Goal: Information Seeking & Learning: Find specific fact

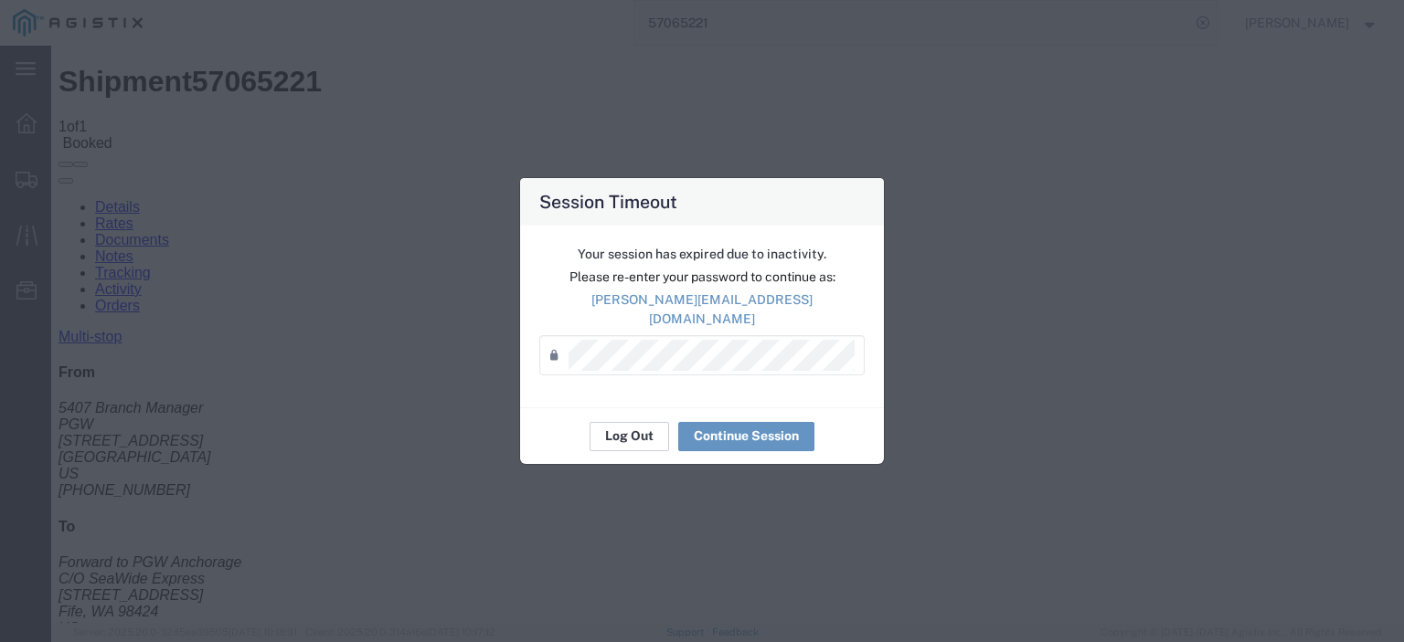
click at [631, 424] on button "Log Out" at bounding box center [629, 436] width 80 height 29
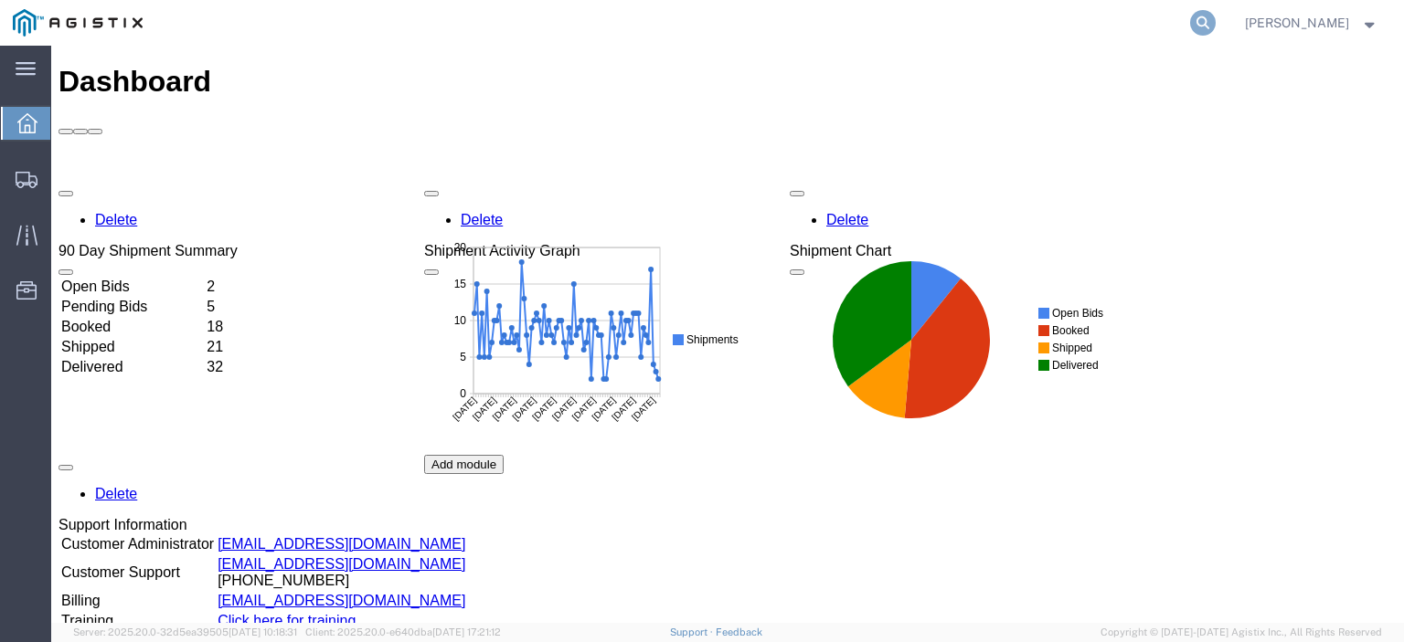
click at [1216, 29] on icon at bounding box center [1203, 23] width 26 height 26
click at [1110, 31] on input "search" at bounding box center [912, 23] width 556 height 44
paste input "57051579"
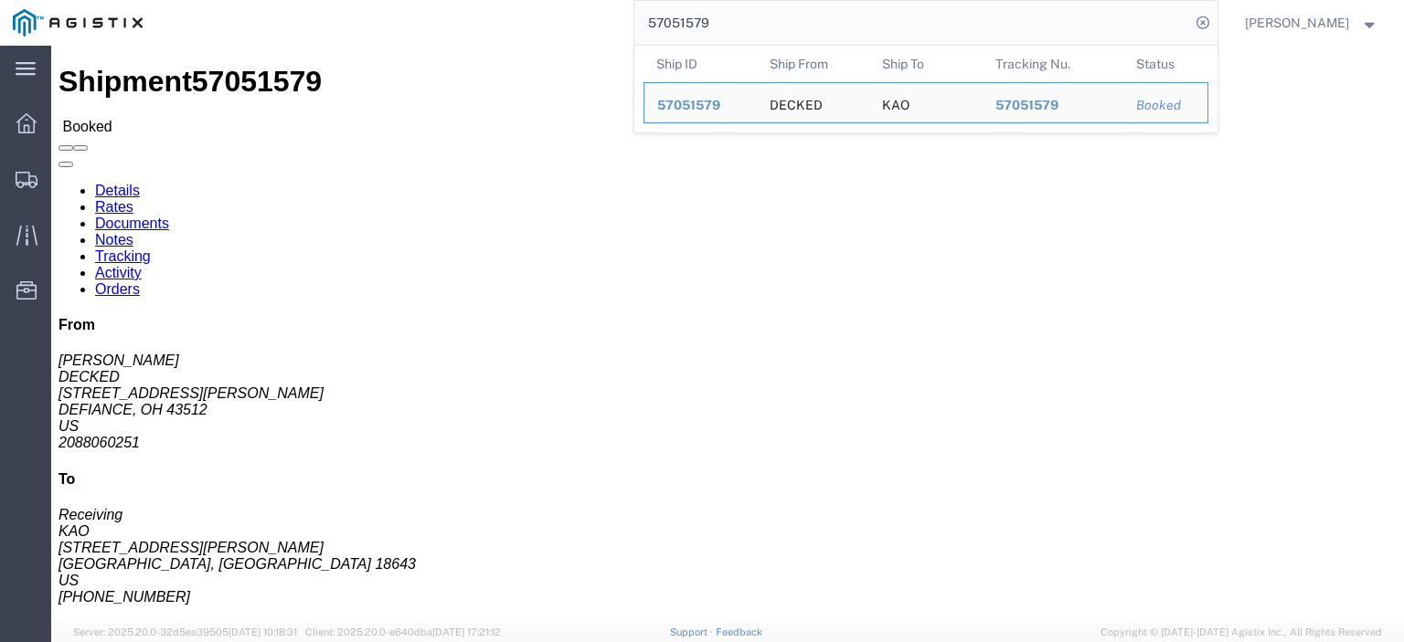
drag, startPoint x: 119, startPoint y: 193, endPoint x: 8, endPoint y: 196, distance: 110.6
click div "Ship From DECKED ([PERSON_NAME]) [STREET_ADDRESS][PERSON_NAME] 2088060251 [EMAI…"
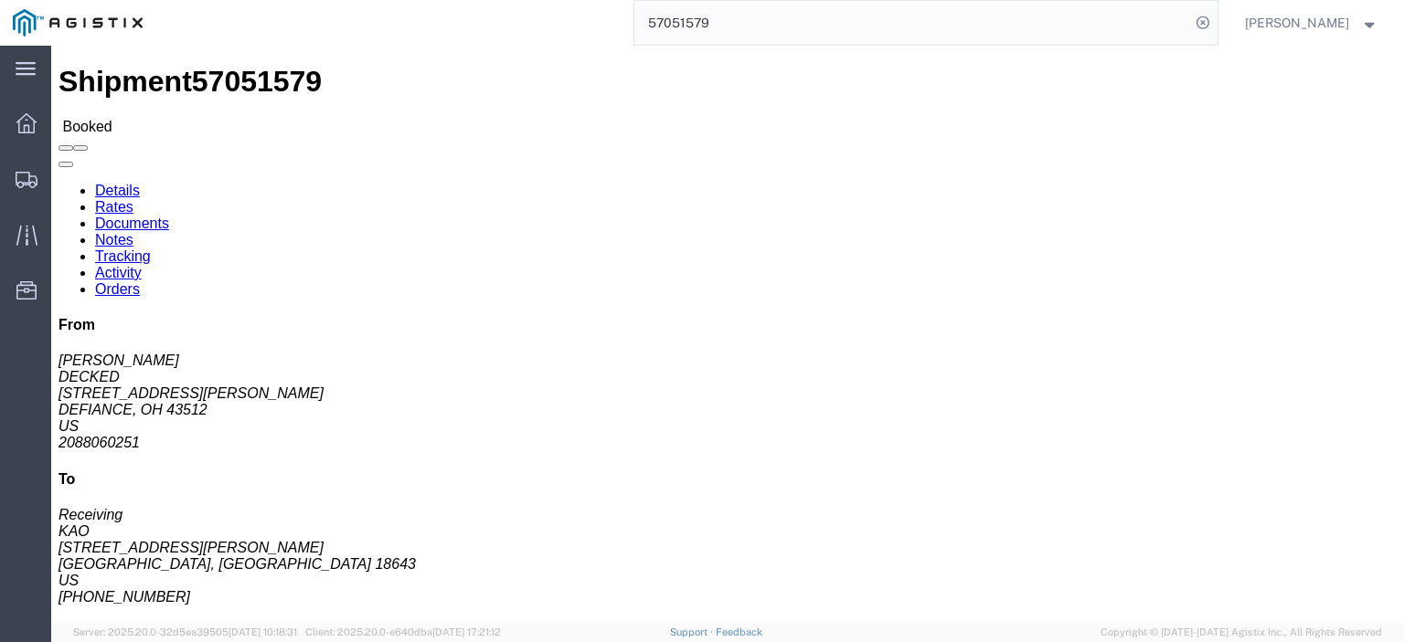
copy address "[STREET_ADDRESS][PERSON_NAME]"
drag, startPoint x: 129, startPoint y: 181, endPoint x: 22, endPoint y: 180, distance: 106.9
click address "DECKED ([PERSON_NAME]) [STREET_ADDRESS][PERSON_NAME] 2088060251 [EMAIL_ADDRESS]…"
copy address "DECKED ([PERSON_NAME])"
drag, startPoint x: 146, startPoint y: 217, endPoint x: 20, endPoint y: 217, distance: 126.1
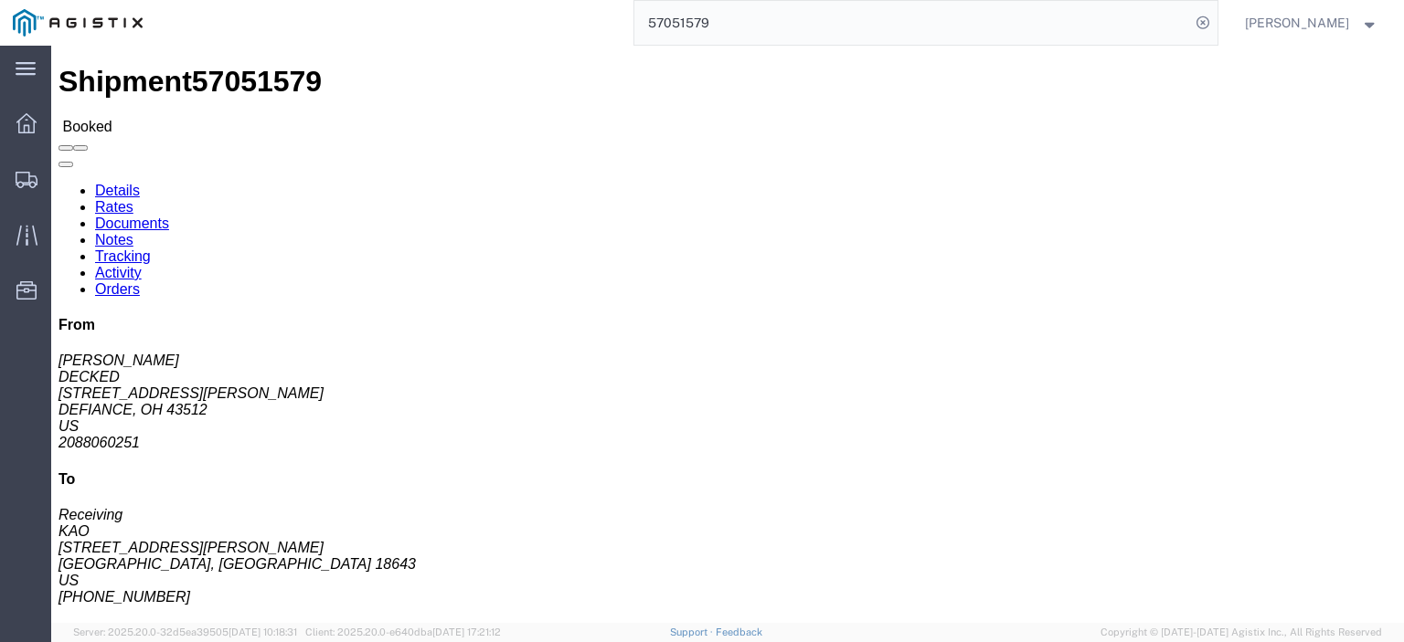
click address "DECKED ([PERSON_NAME]) [STREET_ADDRESS][PERSON_NAME] 2088060251 [EMAIL_ADDRESS]…"
copy address "DEFIANCE, OH 43512"
drag, startPoint x: 149, startPoint y: 268, endPoint x: 7, endPoint y: 275, distance: 141.8
click div "Ship From DECKED ([PERSON_NAME]) [STREET_ADDRESS][PERSON_NAME] 2088060251 [EMAI…"
copy address "[EMAIL_ADDRESS][DOMAIN_NAME]"
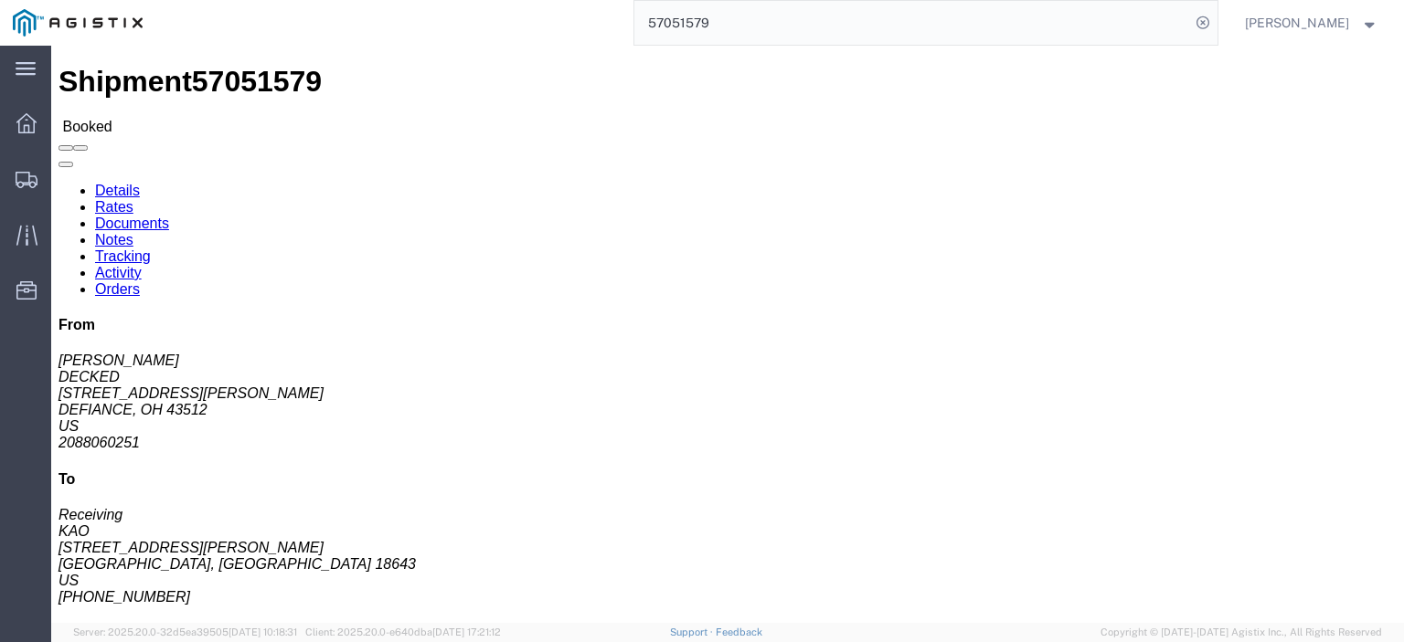
drag, startPoint x: 86, startPoint y: 248, endPoint x: 5, endPoint y: 257, distance: 81.9
click div "Ship From DECKED ([PERSON_NAME]) [STREET_ADDRESS][PERSON_NAME] 2088060251 [EMAI…"
copy address "2088060251"
drag, startPoint x: 357, startPoint y: 213, endPoint x: 261, endPoint y: 219, distance: 96.2
click div "Ship To KAO (Receiving) [STREET_ADDRESS][PERSON_NAME] 570-655-4514 ext. 3815 [E…"
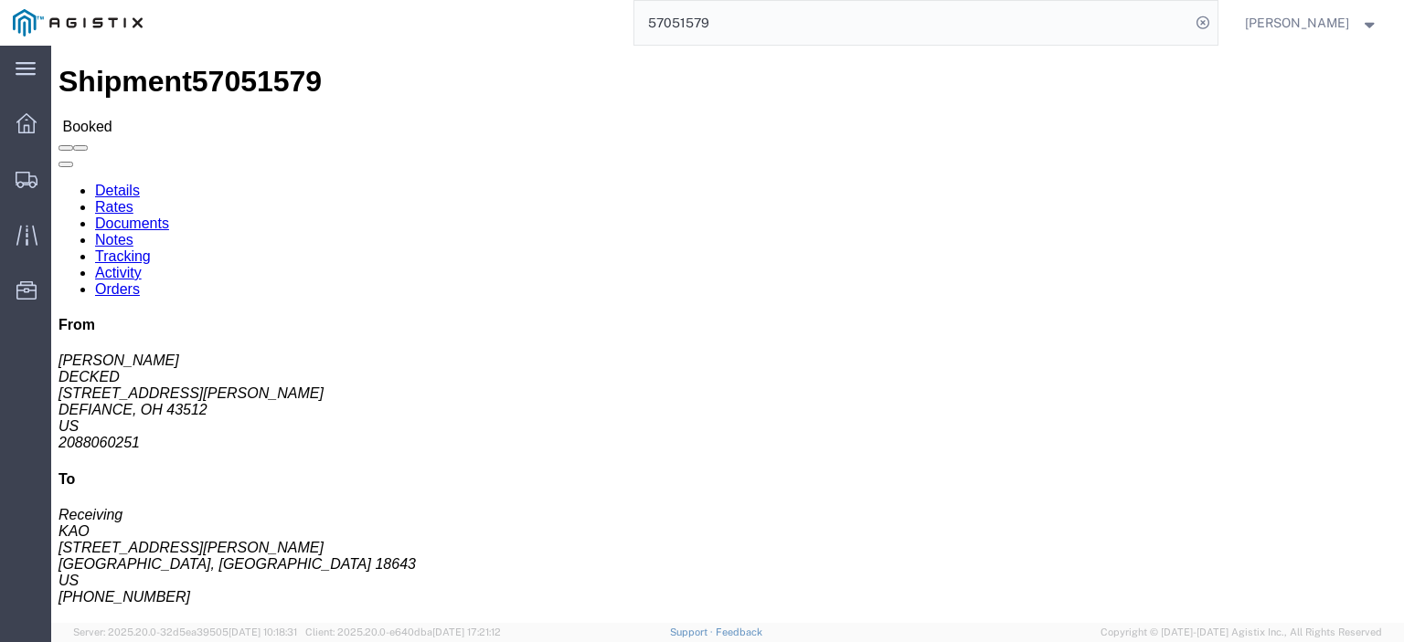
copy address "[STREET_ADDRESS][PERSON_NAME]"
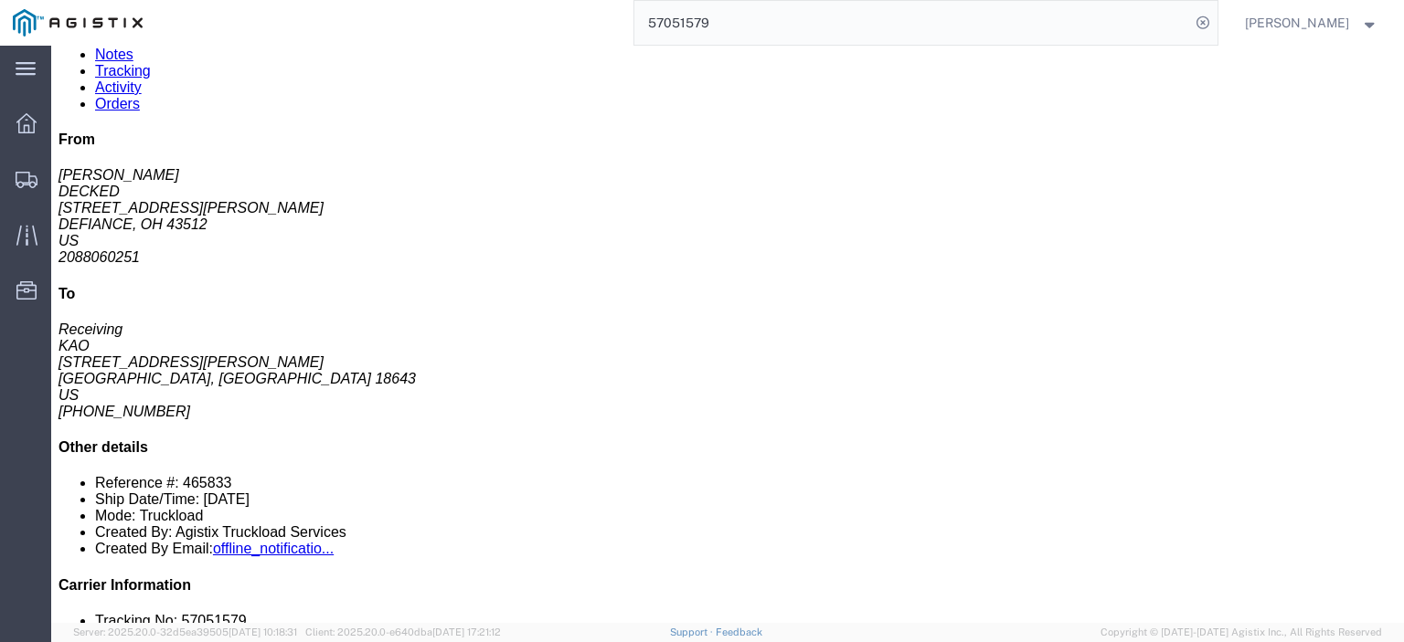
scroll to position [274, 0]
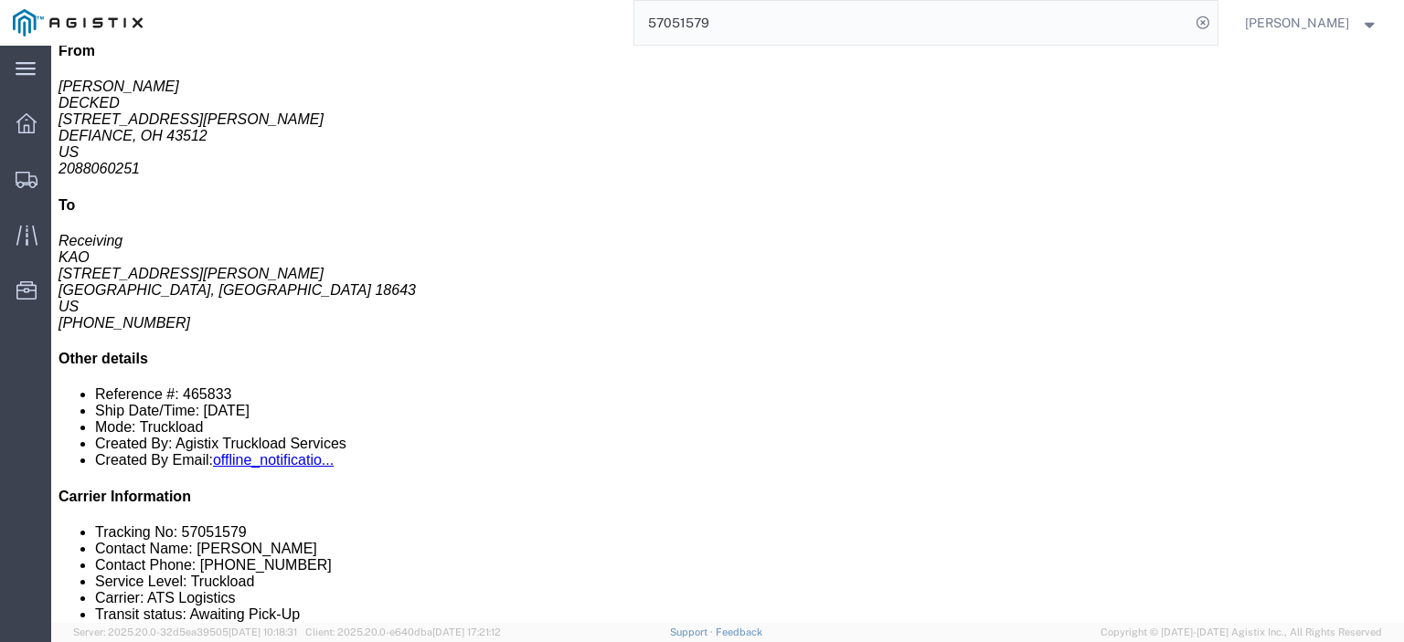
click link "Notes"
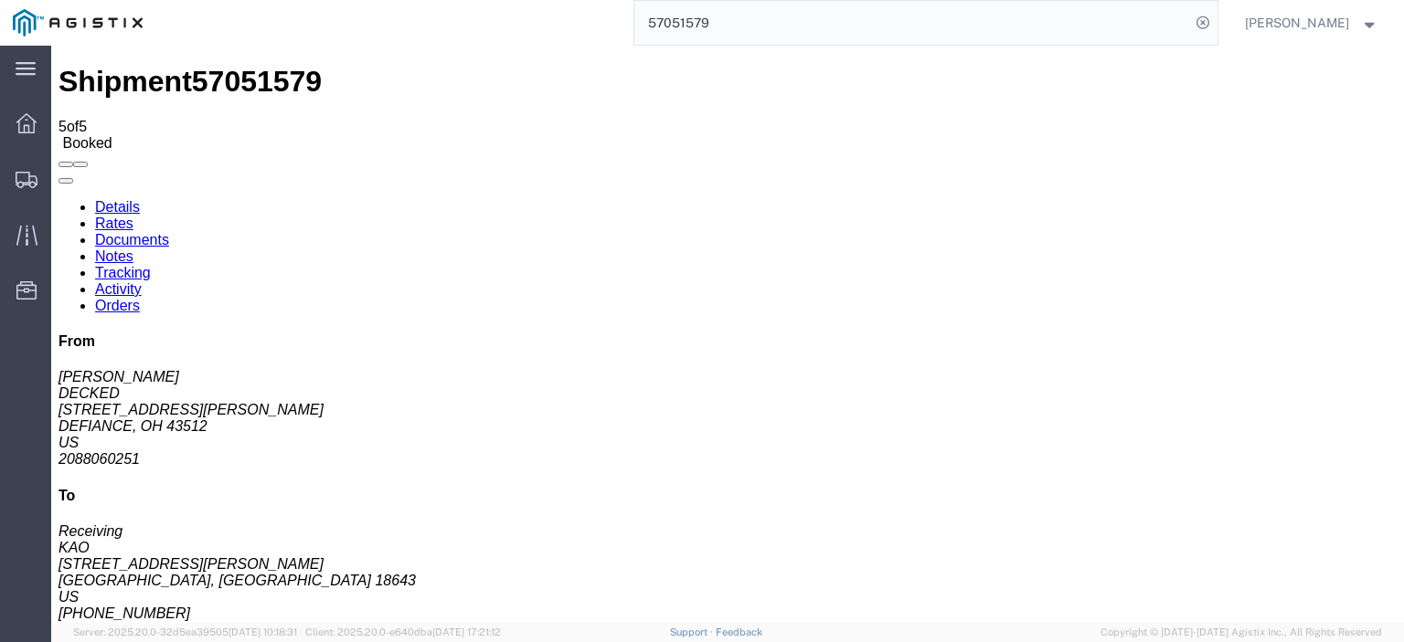
click at [121, 199] on link "Details" at bounding box center [117, 207] width 45 height 16
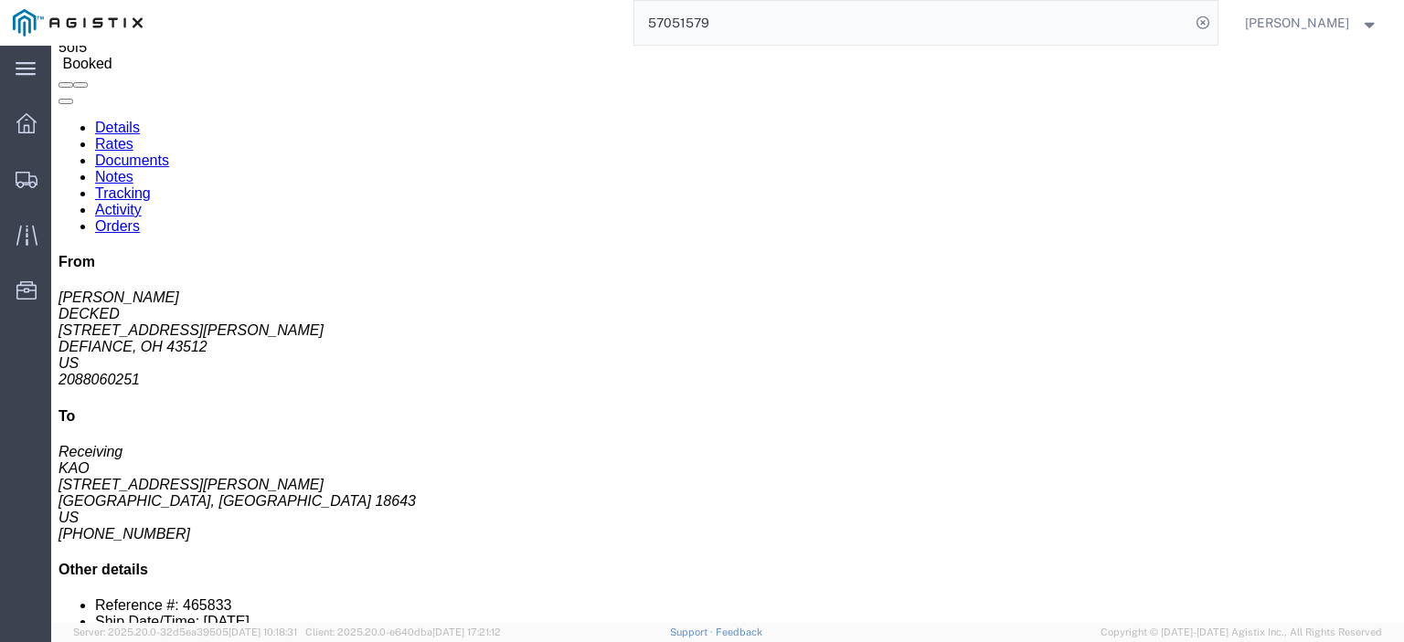
scroll to position [183, 0]
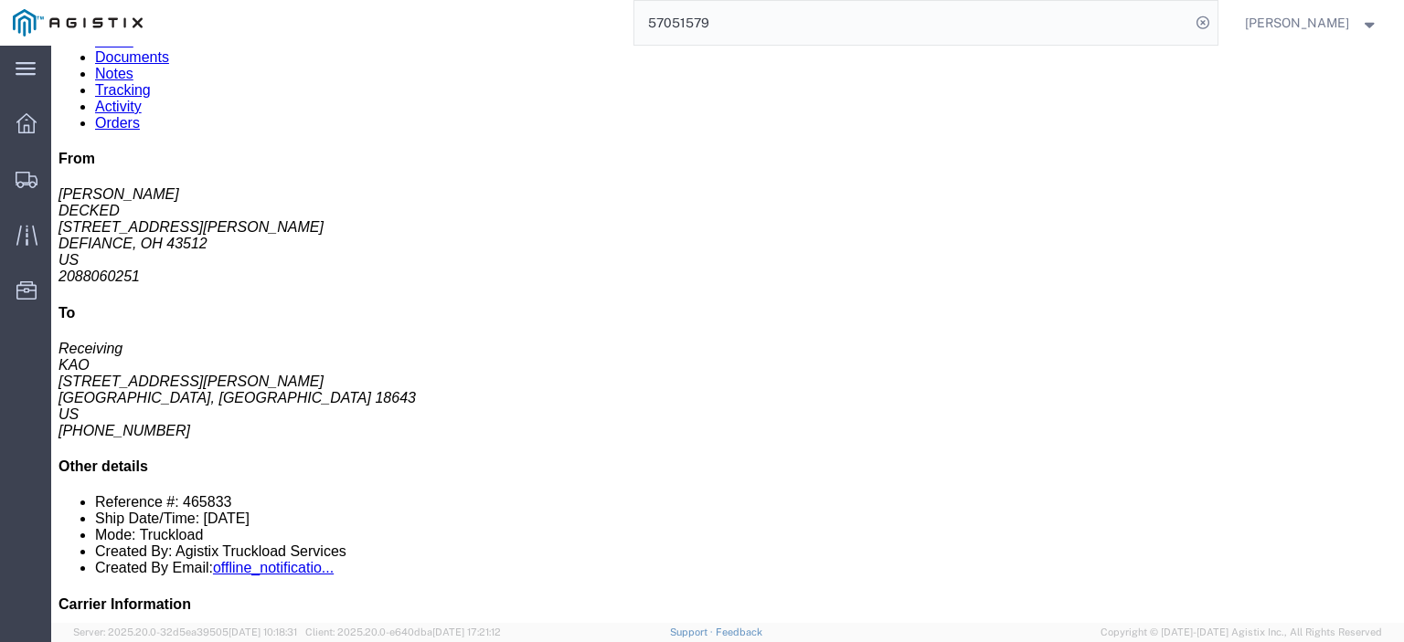
click link "Rates"
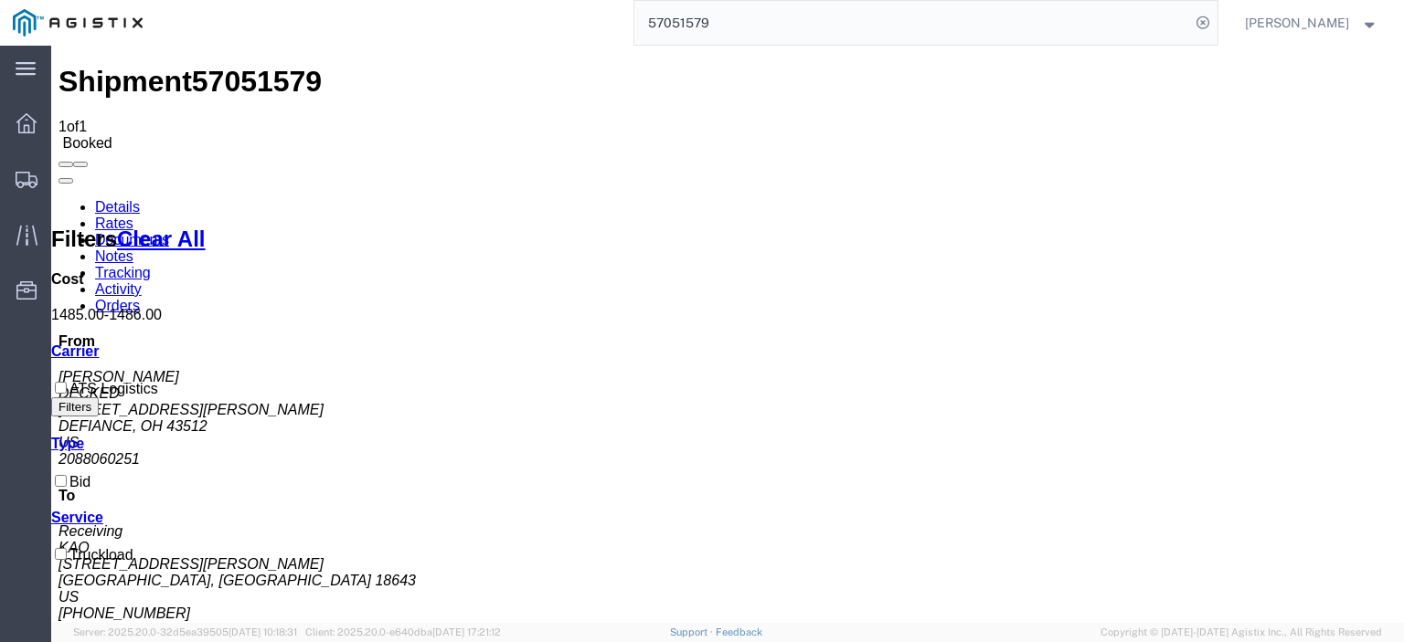
click at [133, 249] on link "Notes" at bounding box center [114, 257] width 38 height 16
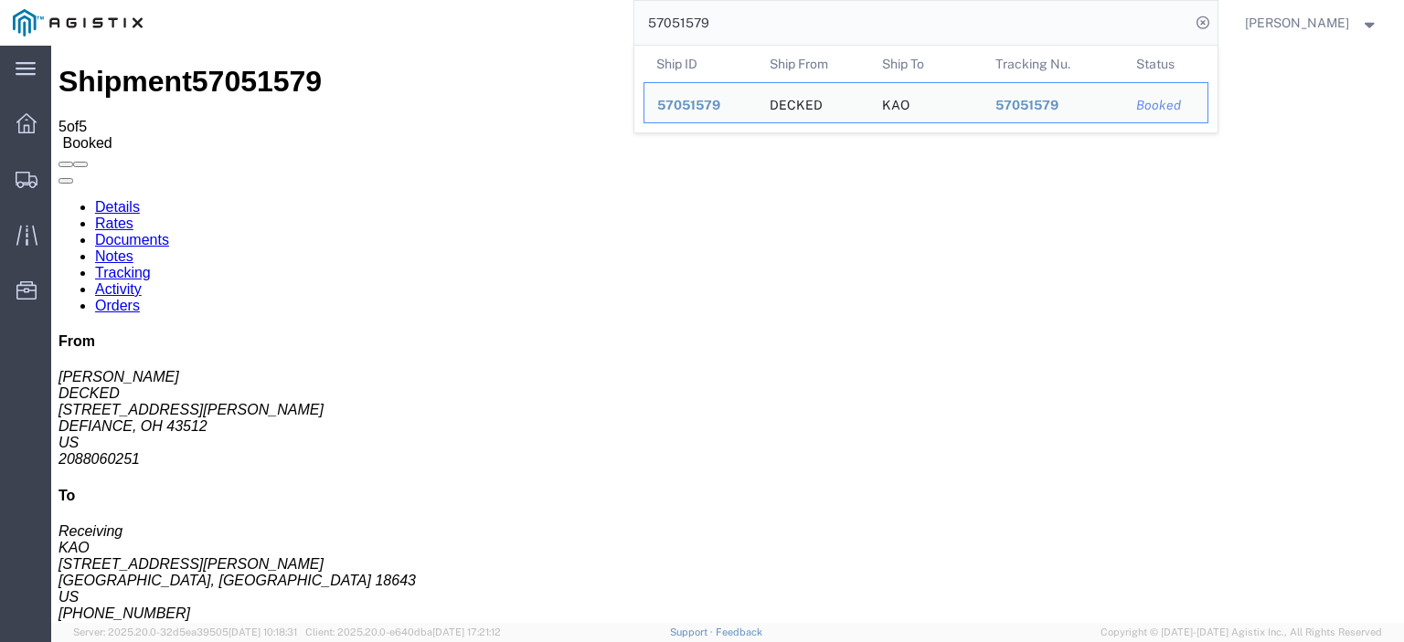
drag, startPoint x: 780, startPoint y: 28, endPoint x: 479, endPoint y: 0, distance: 302.0
click at [510, 5] on div "57051579 Ship ID Ship From Ship To Tracking Nu. Status Ship ID 57051579 Ship Fr…" at bounding box center [686, 23] width 1062 height 46
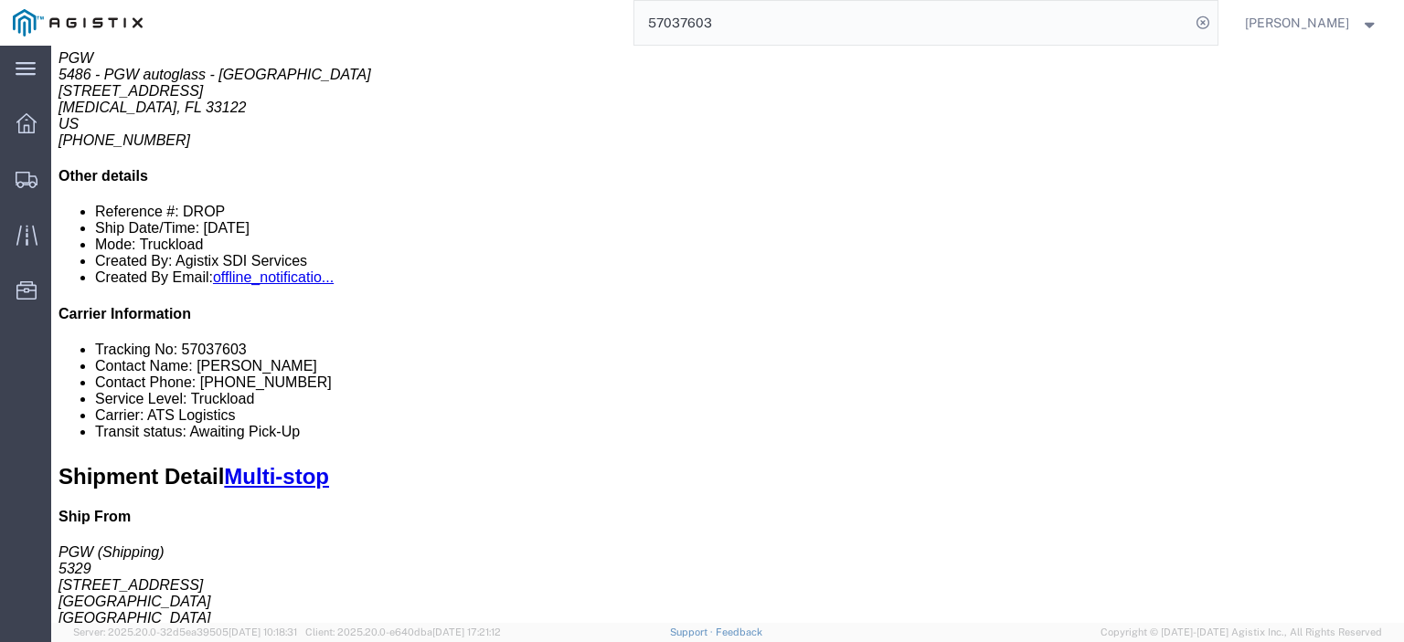
scroll to position [457, 0]
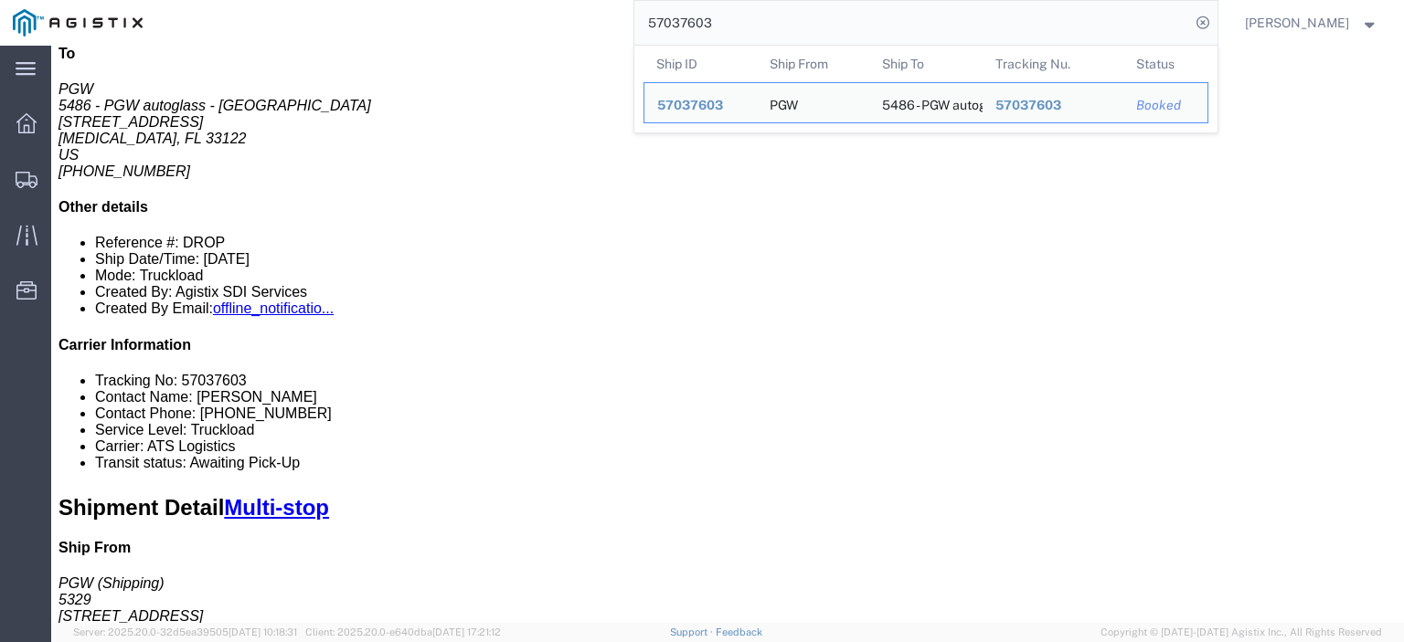
drag, startPoint x: 763, startPoint y: 19, endPoint x: 477, endPoint y: -36, distance: 291.3
click at [477, 0] on html "main_menu Created with Sketch. Collapse Menu Dashboard Shipments Traffic Resour…" at bounding box center [702, 321] width 1404 height 642
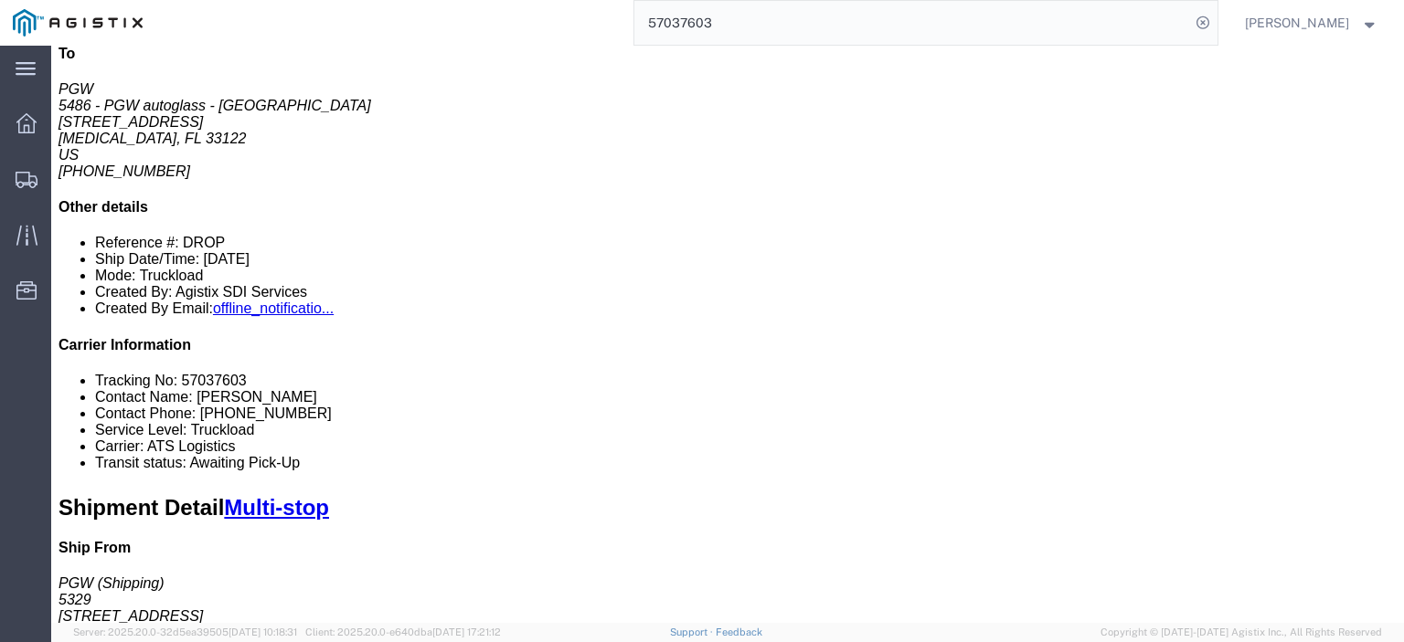
paste input "572"
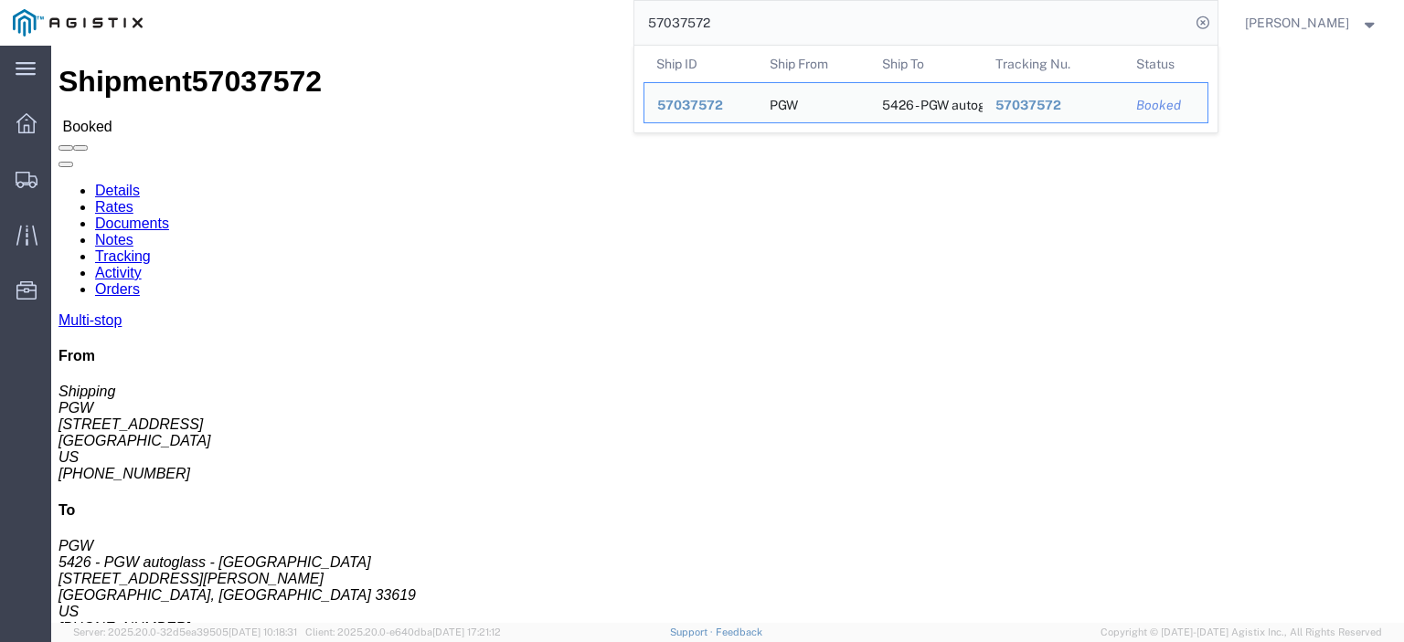
drag, startPoint x: 135, startPoint y: 213, endPoint x: 37, endPoint y: 212, distance: 97.8
click html "Shipment 57037572 Booked Details Rates Documents Notes Tracking Activity Orders…"
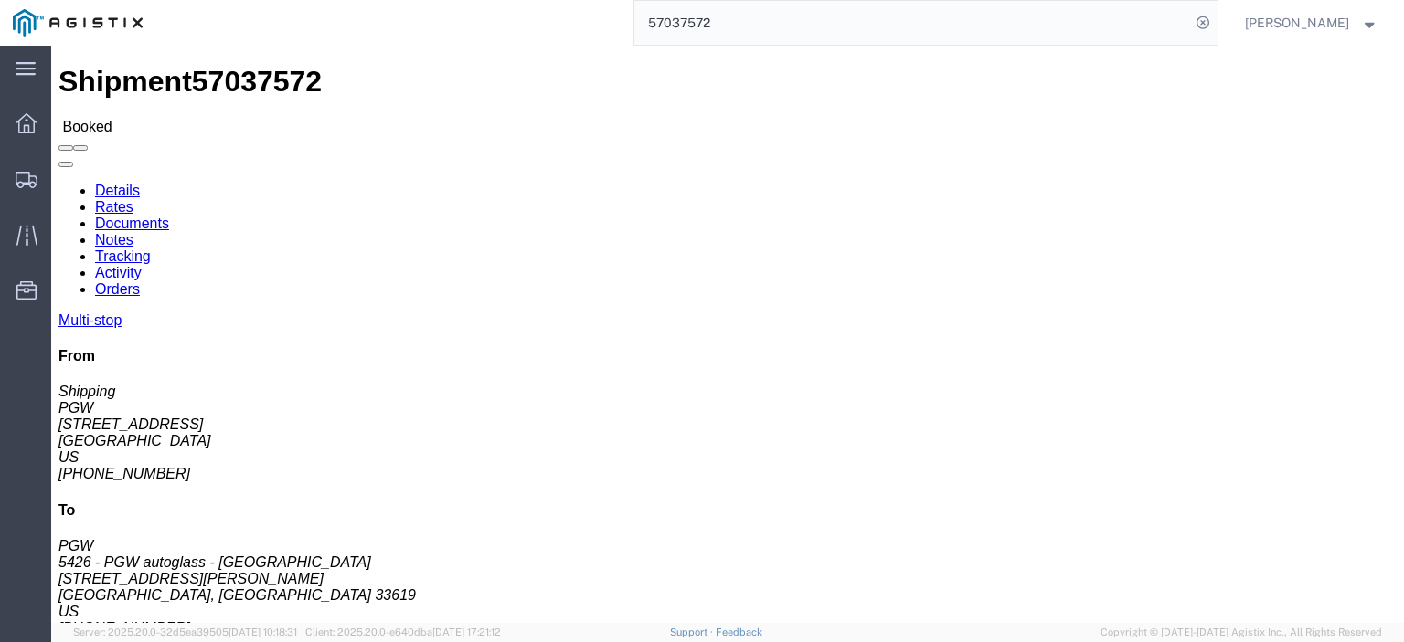
copy address "[STREET_ADDRESS]"
drag, startPoint x: 374, startPoint y: 219, endPoint x: 266, endPoint y: 213, distance: 108.0
click address "5426 - PGW autoglass - [GEOGRAPHIC_DATA] (PGW) [STREET_ADDRESS][PERSON_NAME] [P…"
drag, startPoint x: 274, startPoint y: 211, endPoint x: 304, endPoint y: 221, distance: 31.8
click address "5426 - PGW autoglass - [GEOGRAPHIC_DATA] (PGW) [STREET_ADDRESS][PERSON_NAME] [P…"
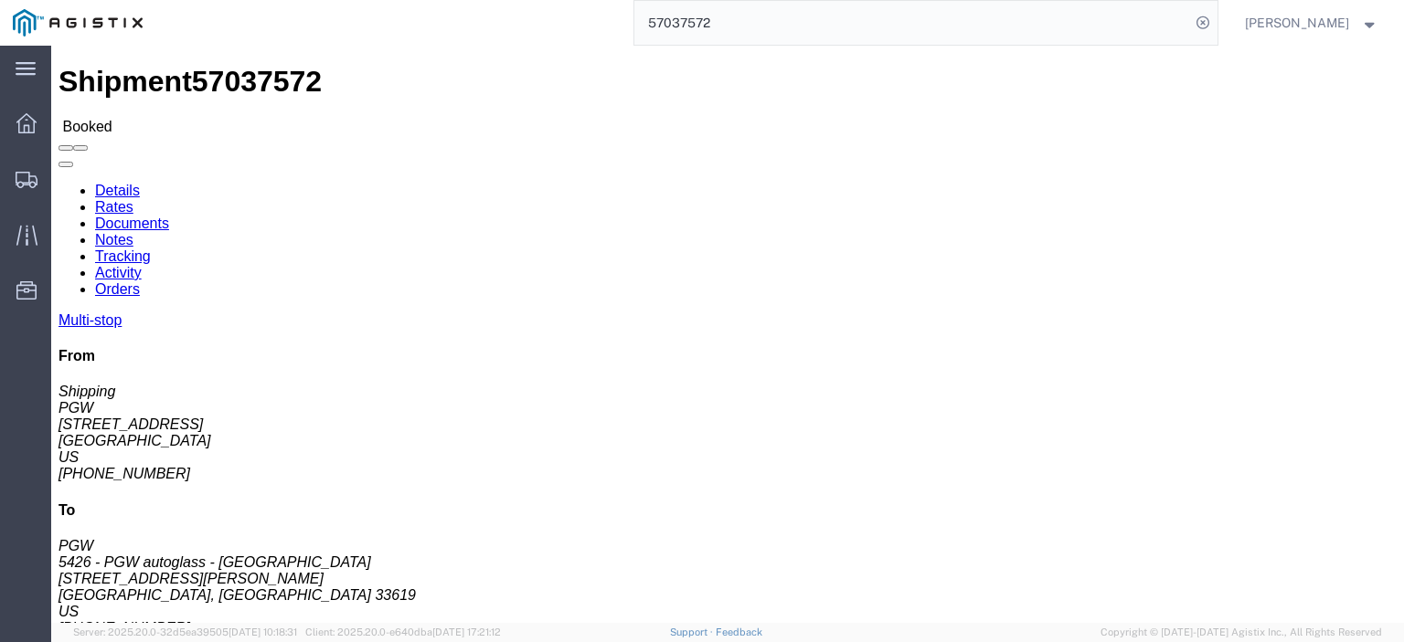
click address "5426 - PGW autoglass - [GEOGRAPHIC_DATA] (PGW) [STREET_ADDRESS][PERSON_NAME] [P…"
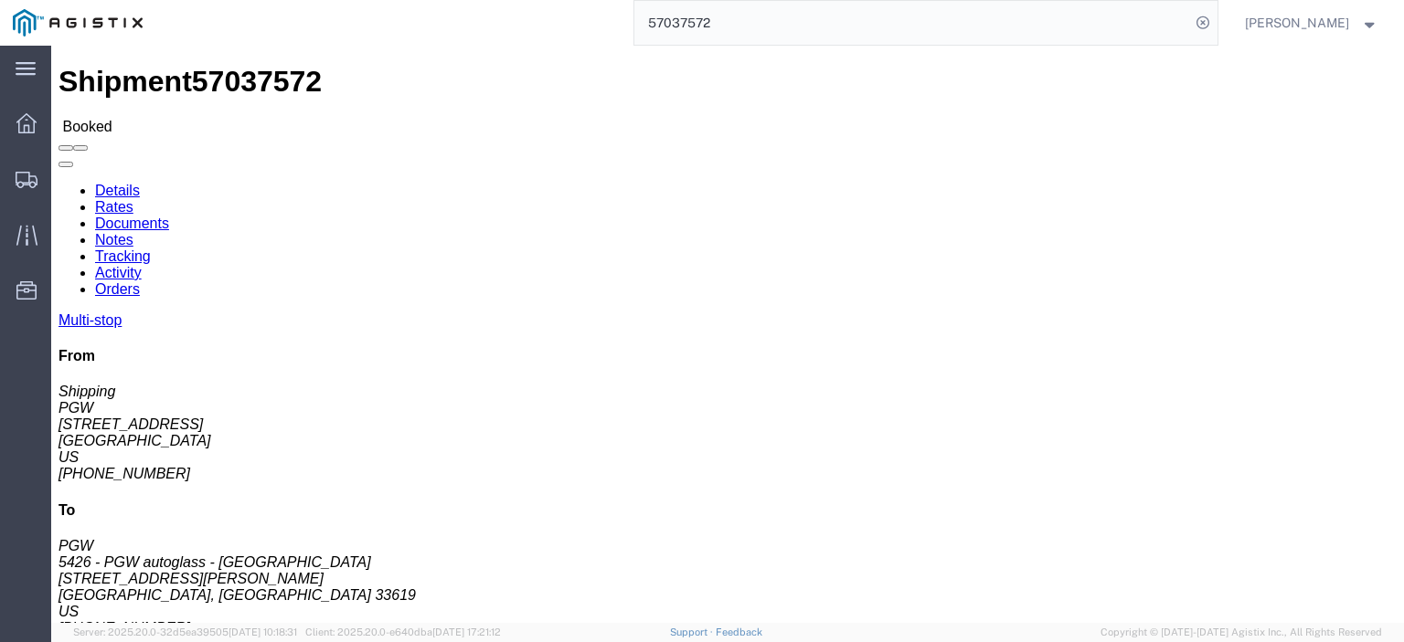
copy address "[STREET_ADDRESS][PERSON_NAME]"
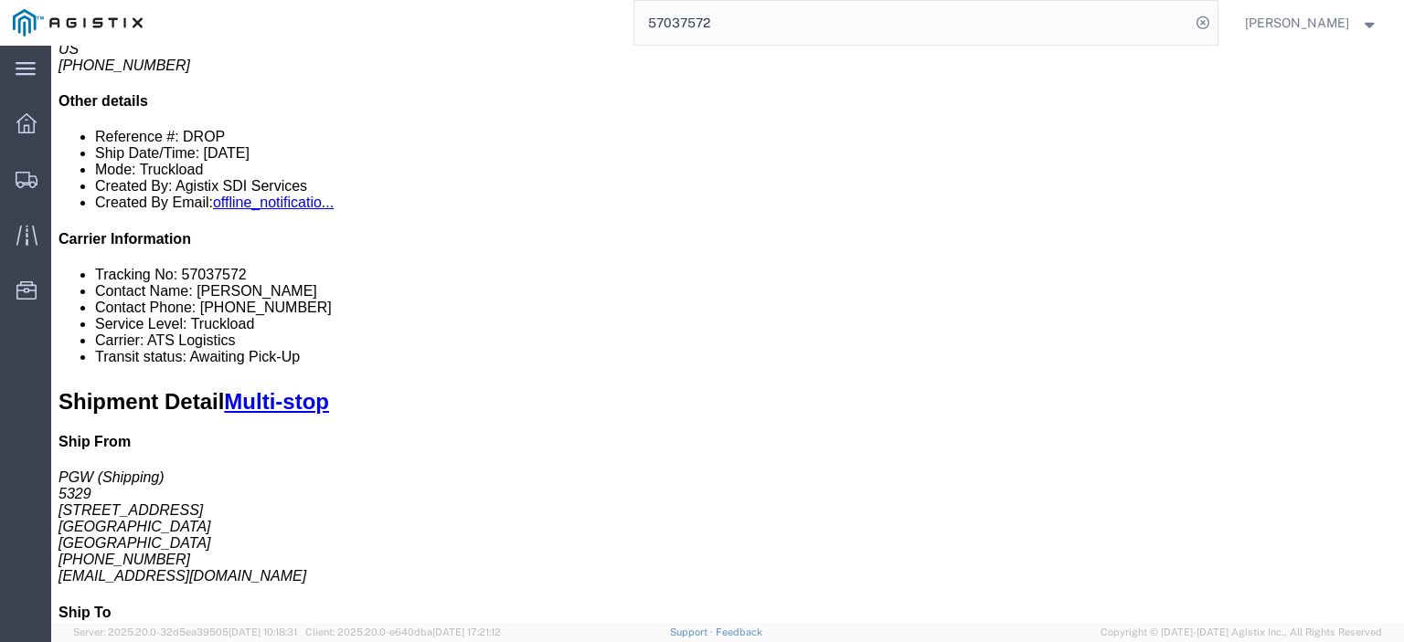
scroll to position [274, 0]
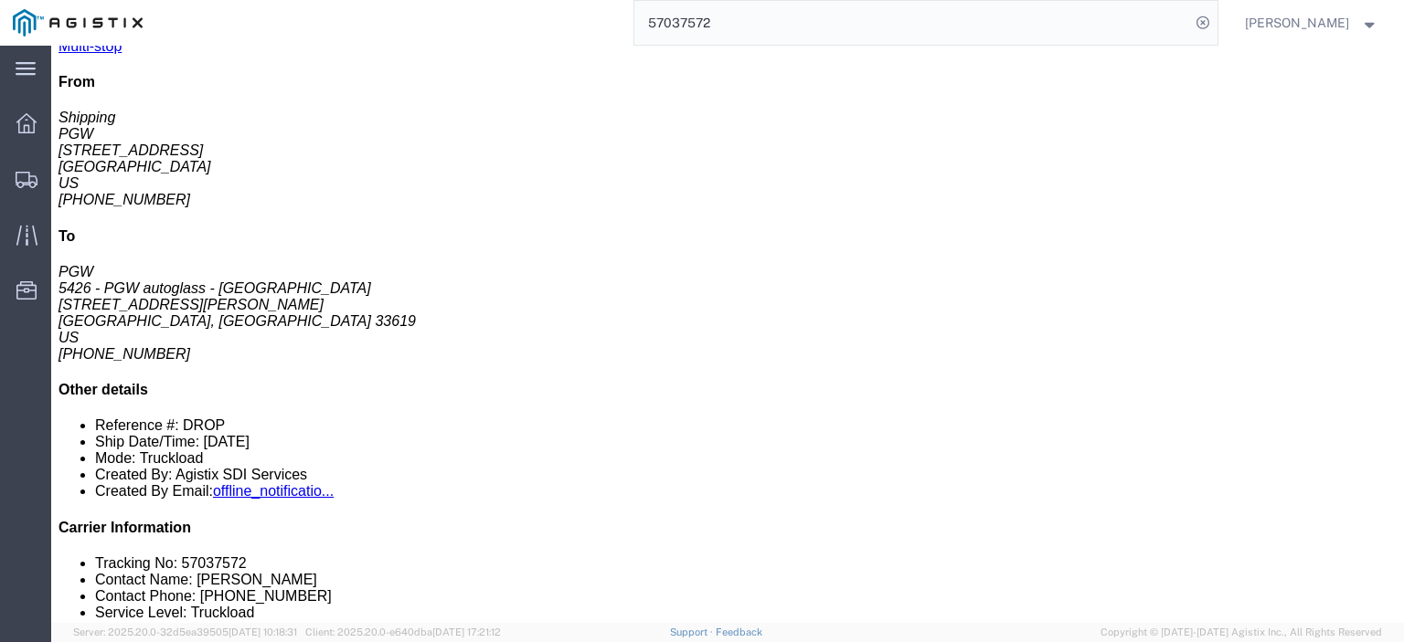
drag, startPoint x: 330, startPoint y: 262, endPoint x: 208, endPoint y: 265, distance: 121.6
click td "SAFELITE GLASS CORP #145 [STREET_ADDRESS]"
copy div "[STREET_ADDRESS]"
drag, startPoint x: 388, startPoint y: 249, endPoint x: 216, endPoint y: 248, distance: 171.8
click div "SAFELITE GLASS CORP #145"
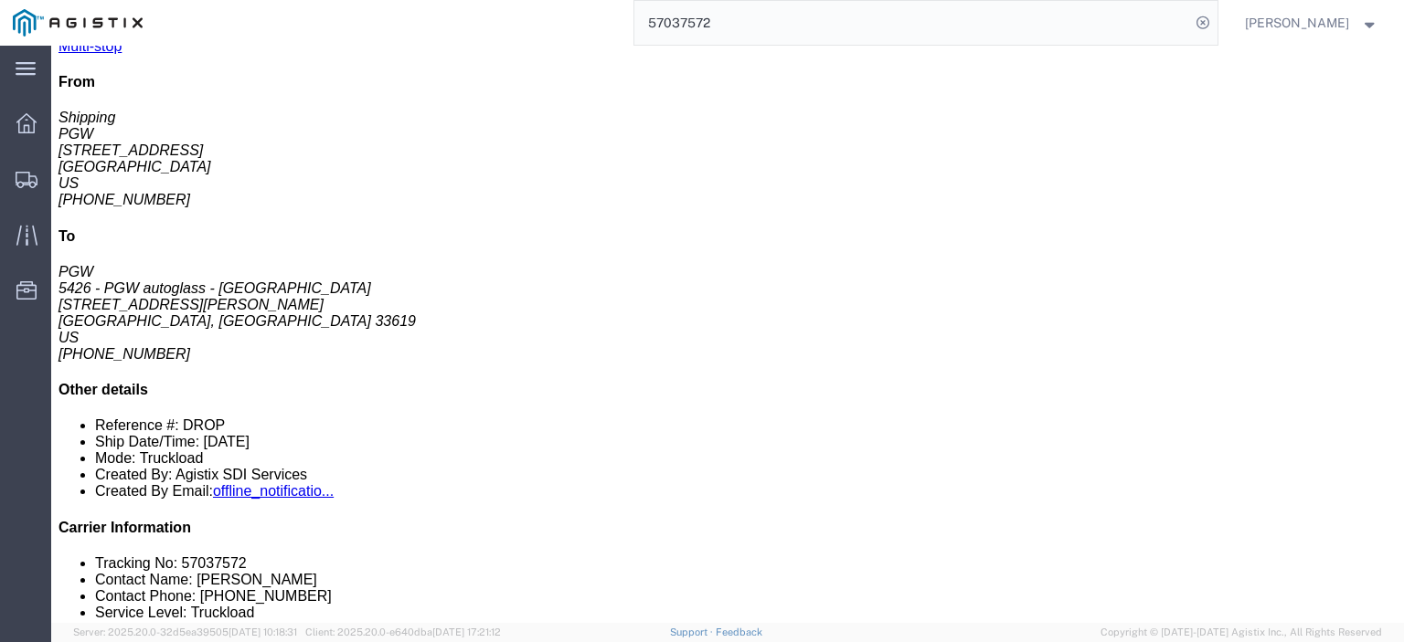
click div "SAFELITE GLASS CORP #145"
copy div "SAFELITE GLASS CORP #145"
drag, startPoint x: 458, startPoint y: 261, endPoint x: 334, endPoint y: 267, distance: 123.5
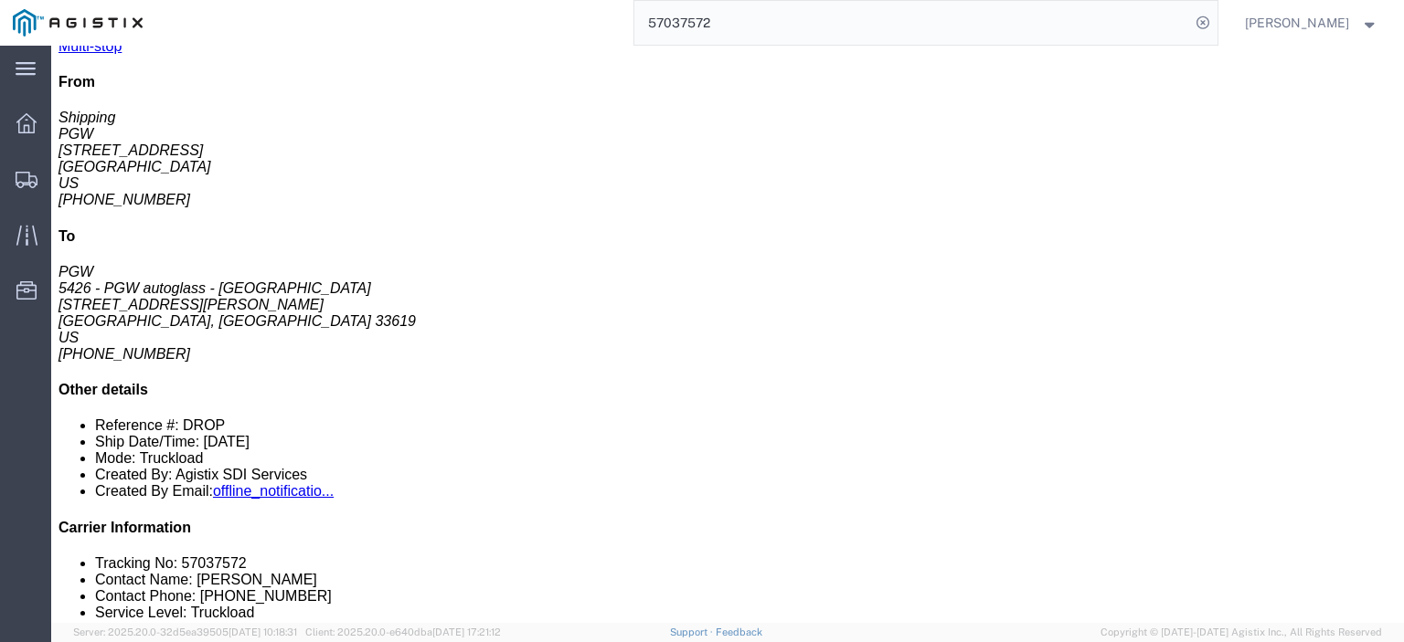
click div "[STREET_ADDRESS]"
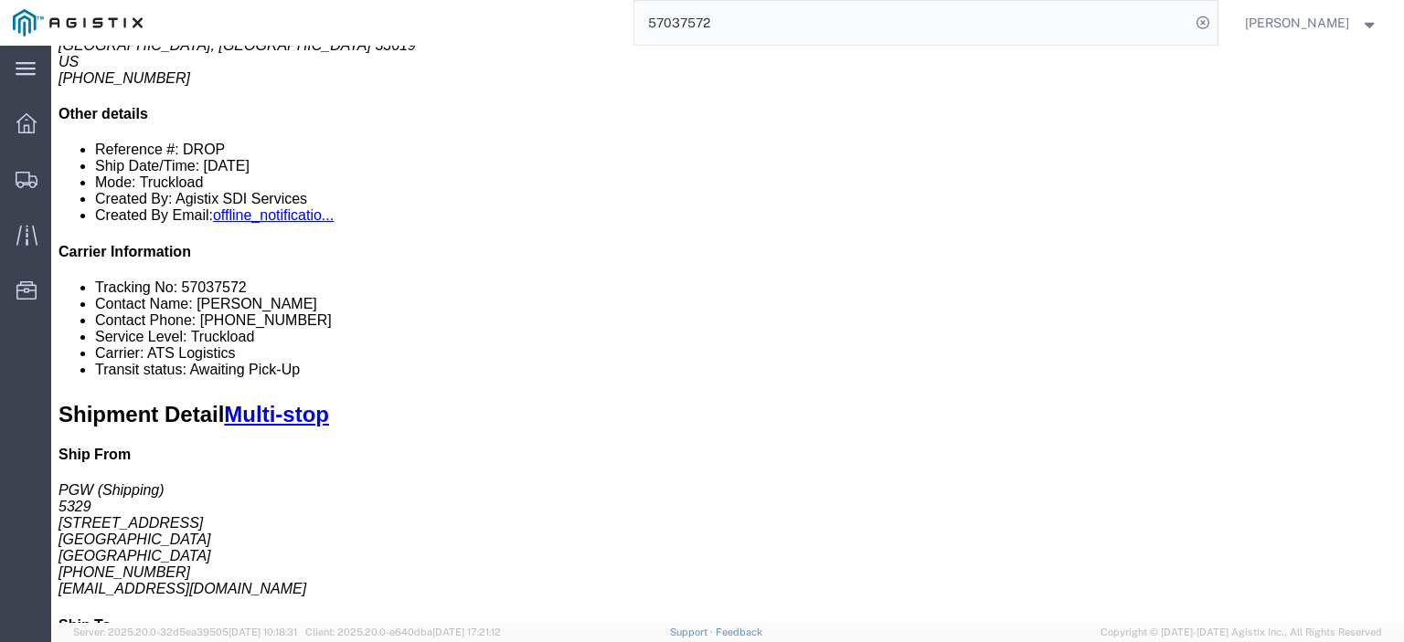
scroll to position [548, 0]
click link "Rates"
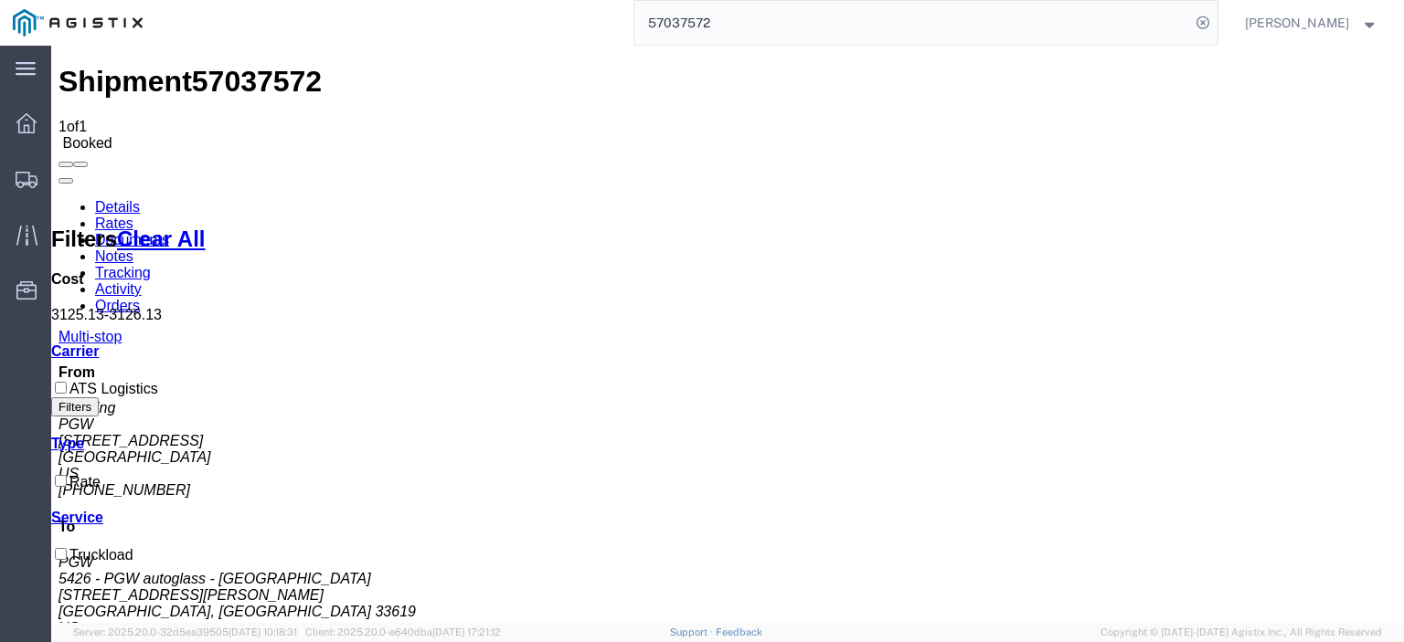
click at [133, 249] on link "Notes" at bounding box center [114, 257] width 38 height 16
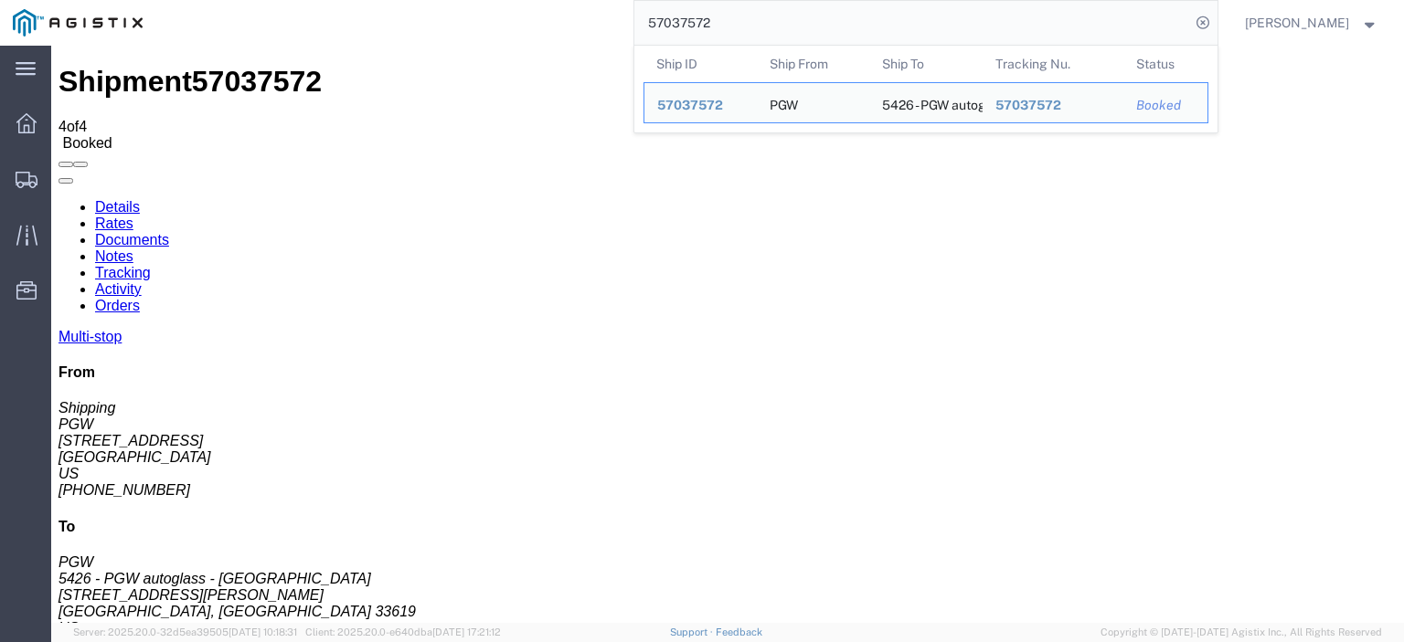
drag, startPoint x: 865, startPoint y: 23, endPoint x: 477, endPoint y: -13, distance: 390.1
click at [477, 0] on html "main_menu Created with Sketch. Collapse Menu Dashboard Shipments Traffic Resour…" at bounding box center [702, 321] width 1404 height 642
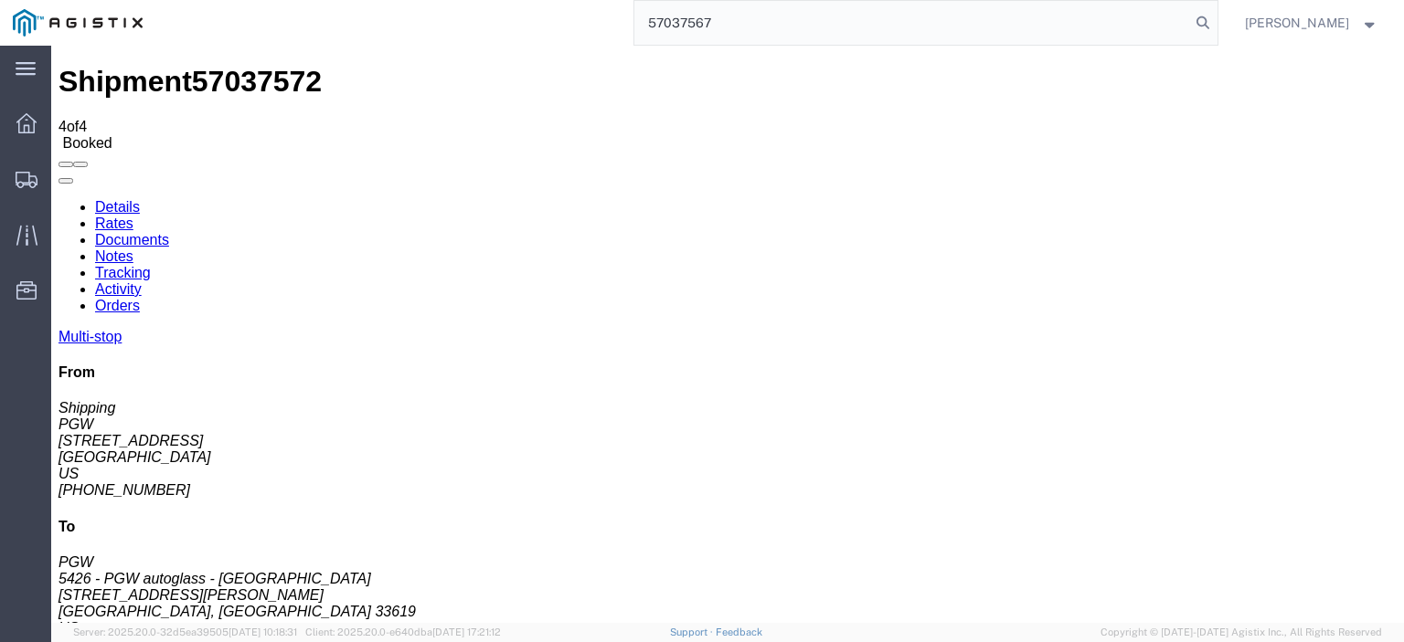
type input "57037567"
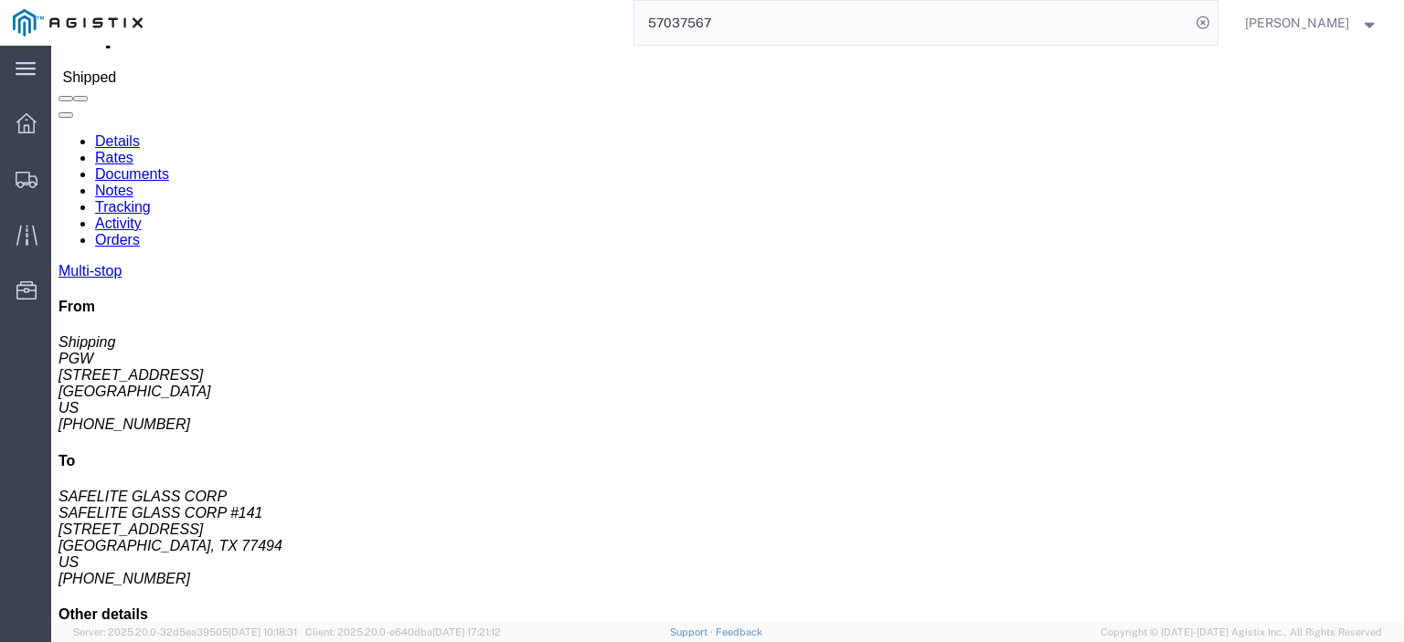
scroll to position [91, 0]
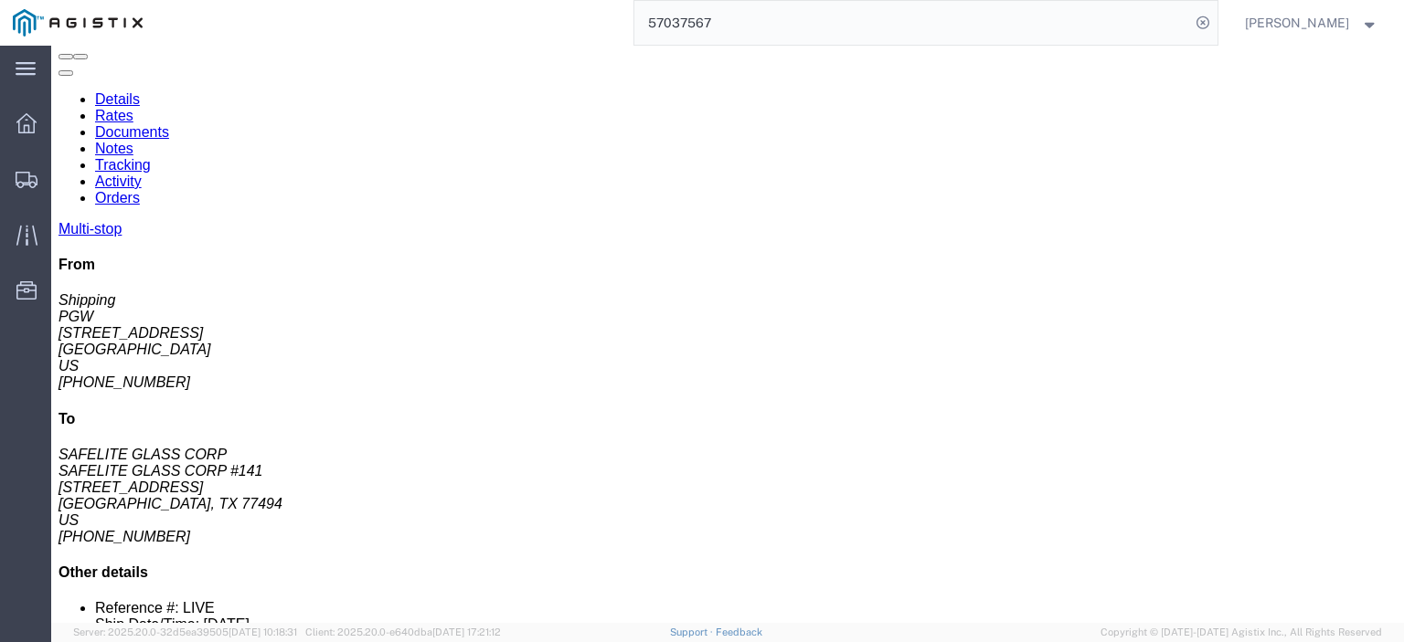
drag, startPoint x: 785, startPoint y: 451, endPoint x: 598, endPoint y: 457, distance: 187.5
click div "Email: [EMAIL_ADDRESS][DOMAIN_NAME]"
